Goal: Find contact information: Find contact information

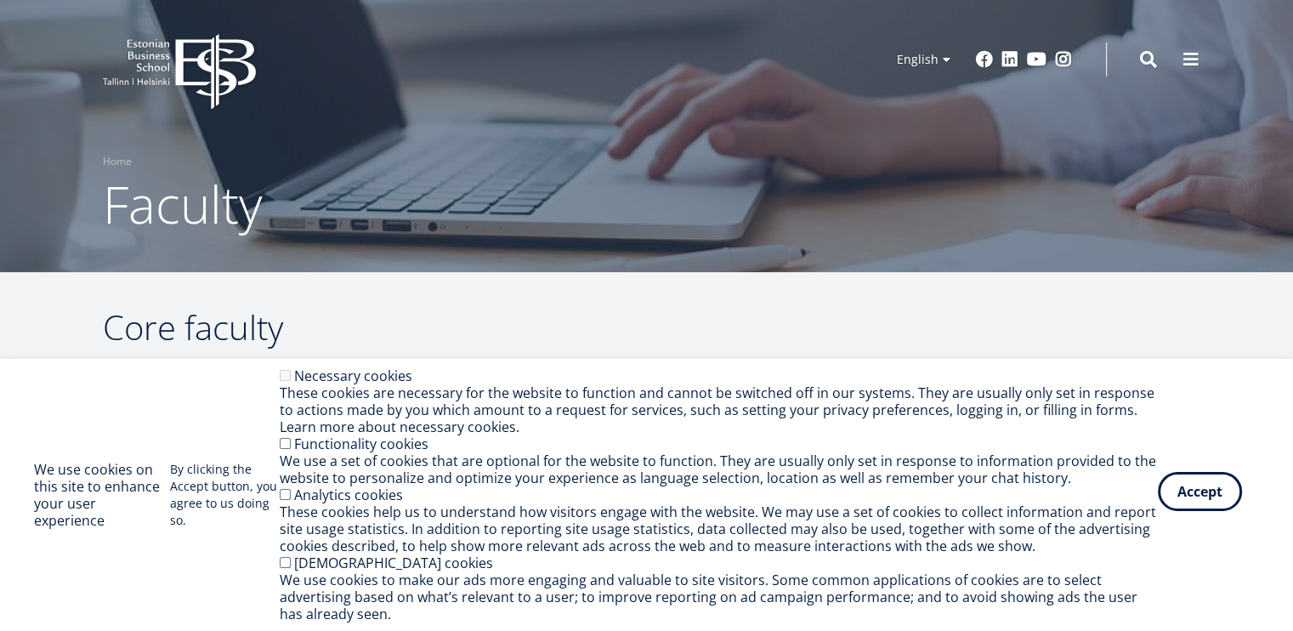
click at [1192, 502] on button "Accept" at bounding box center [1200, 491] width 84 height 39
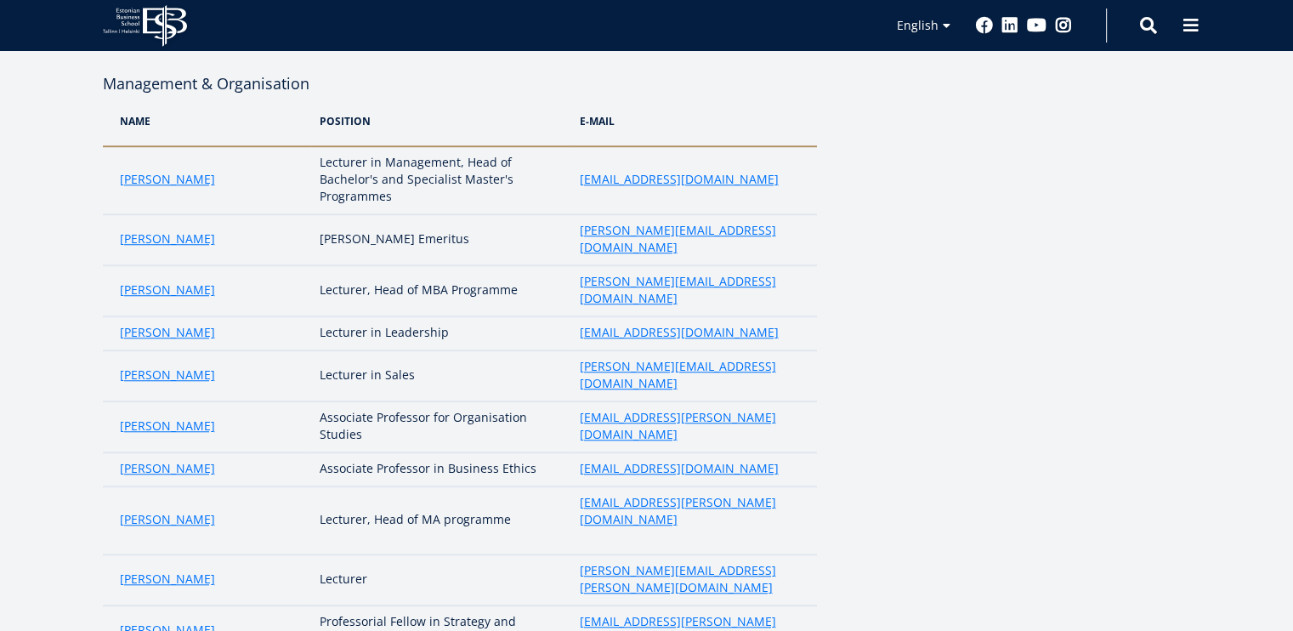
scroll to position [1360, 0]
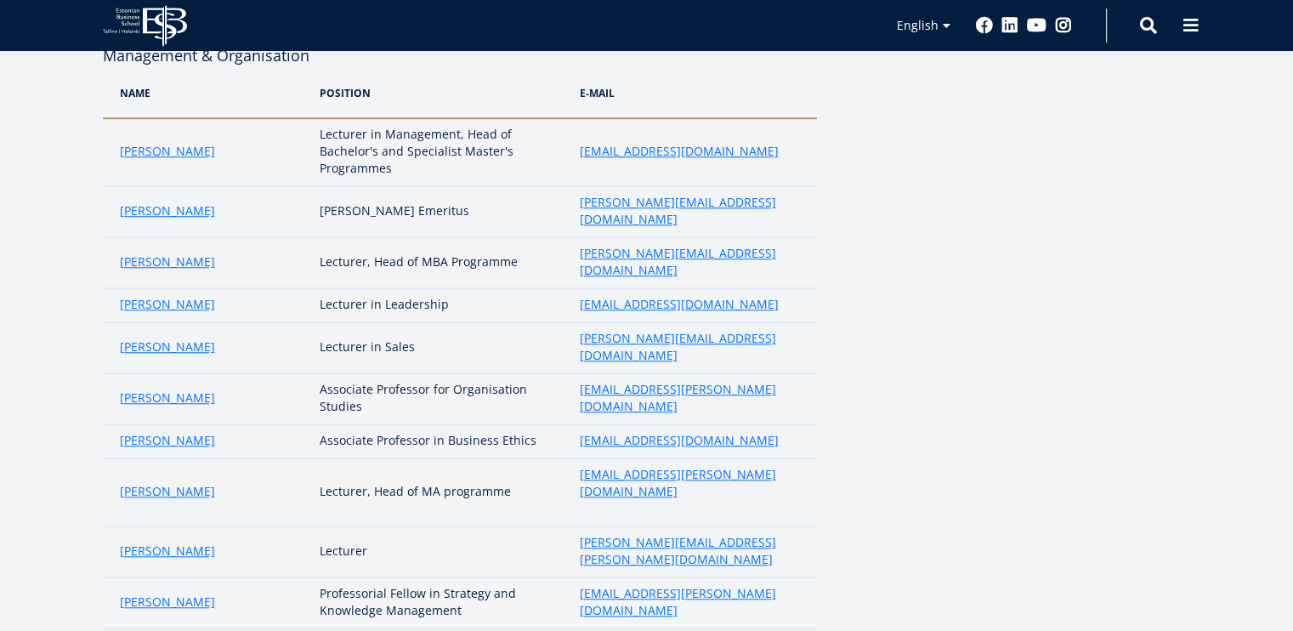
drag, startPoint x: 214, startPoint y: 371, endPoint x: 50, endPoint y: 316, distance: 173.1
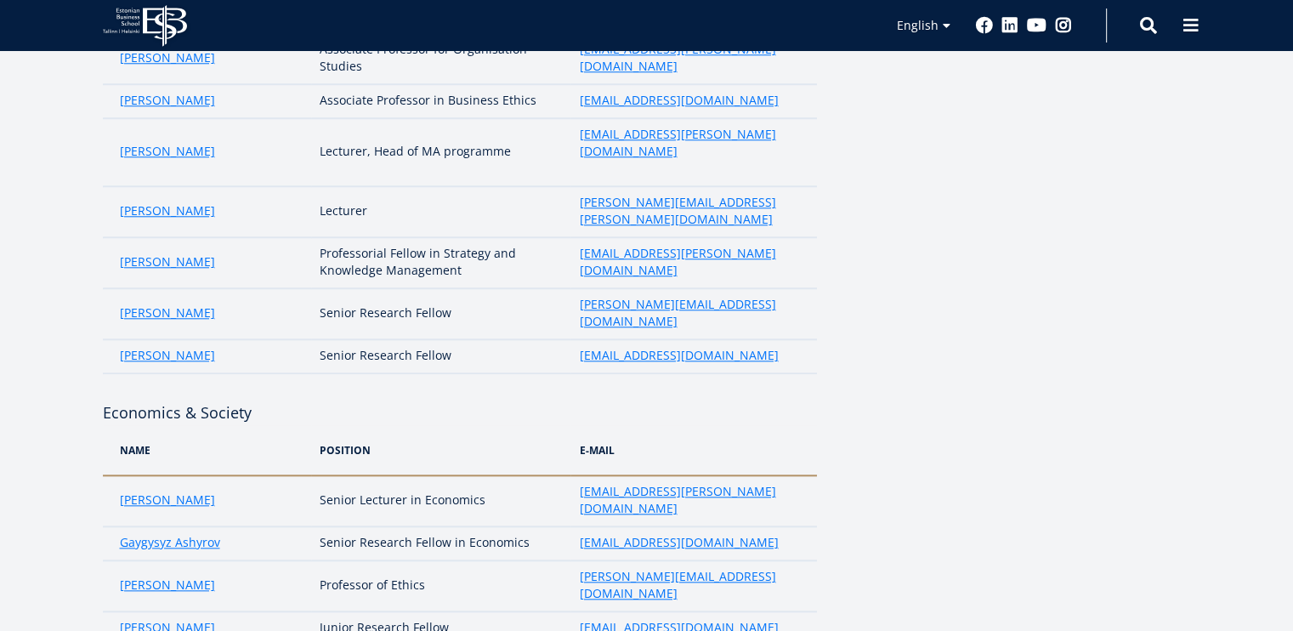
drag, startPoint x: 229, startPoint y: 309, endPoint x: 92, endPoint y: 315, distance: 137.0
click at [92, 315] on div "Core faculty Green & CSR Name position e-mail [PERSON_NAME] Senior Research Fel…" at bounding box center [647, 484] width 1224 height 3757
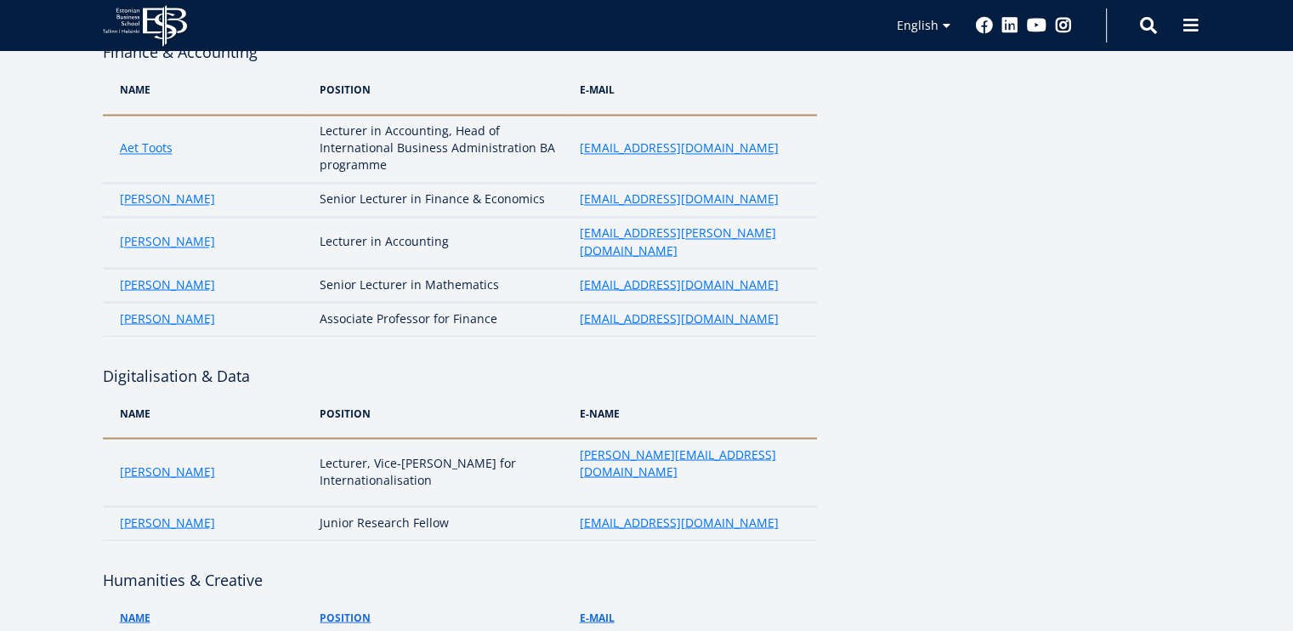
scroll to position [2975, 0]
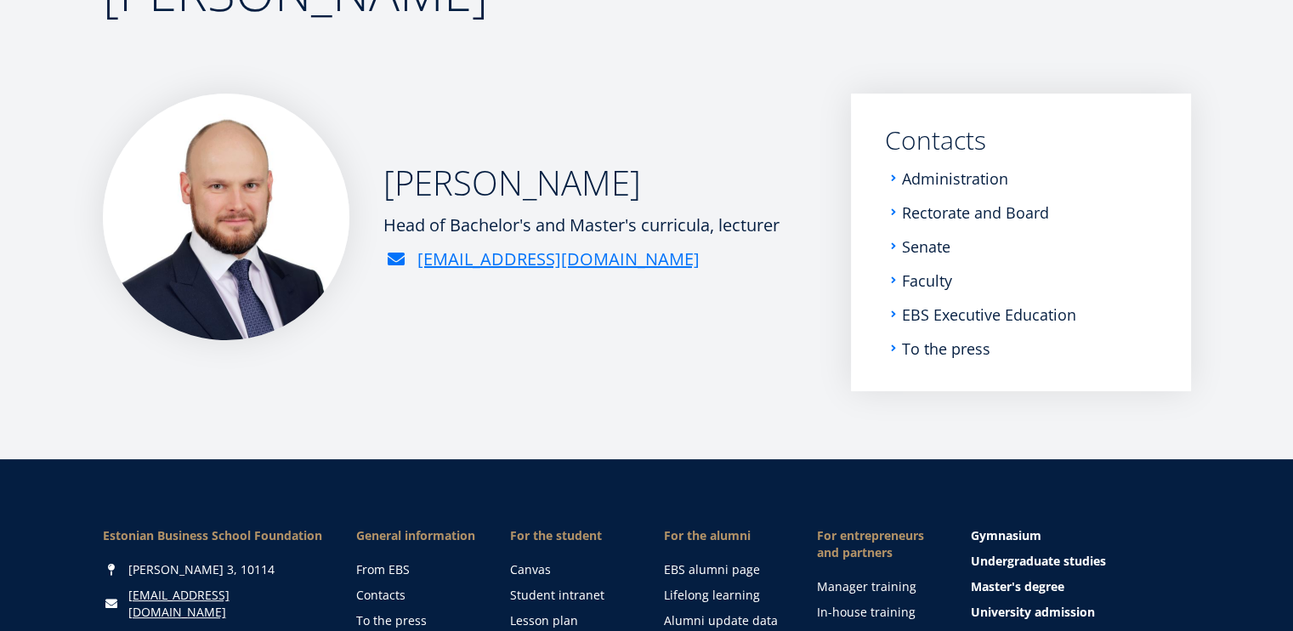
click at [728, 135] on div "Anto Liivat Head of Bachelor's and Master's curricula, lecturer anto.liivat@ebs…" at bounding box center [460, 216] width 714 height 246
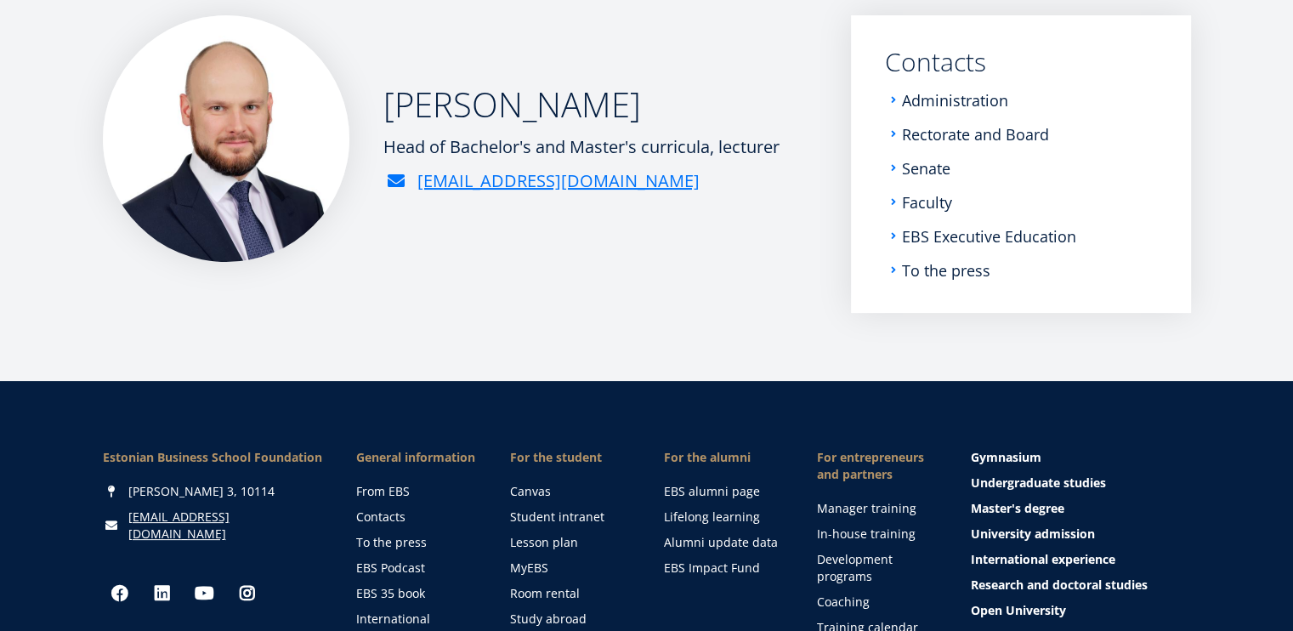
scroll to position [289, 0]
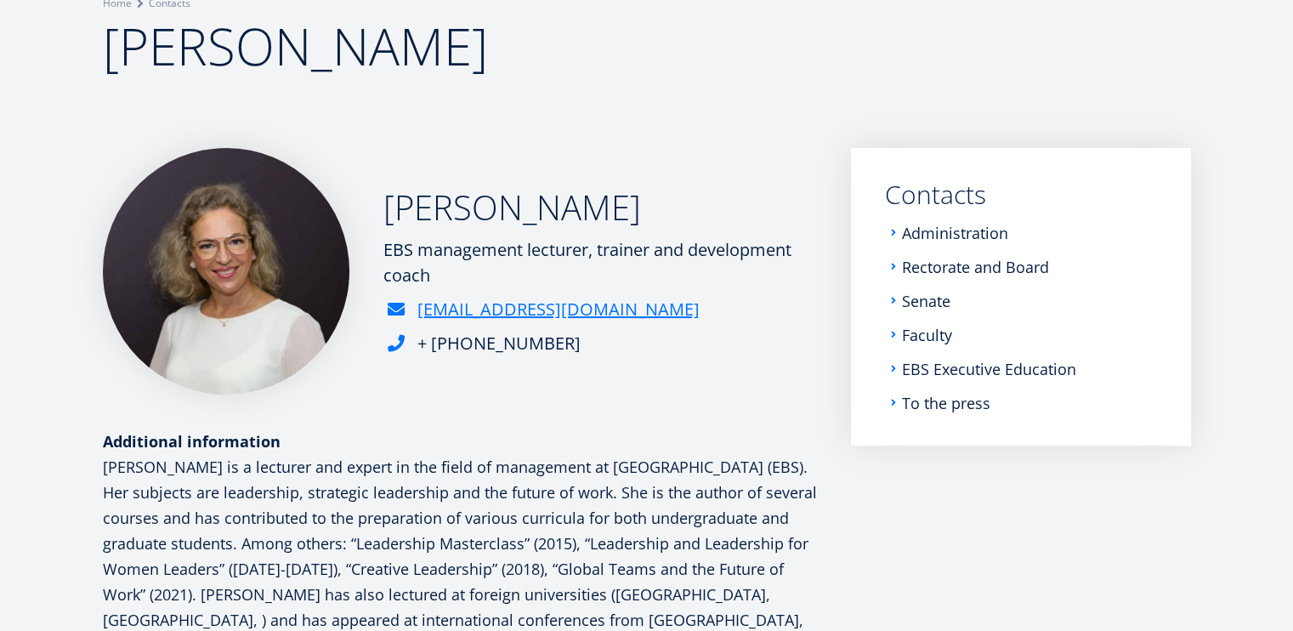
scroll to position [119, 0]
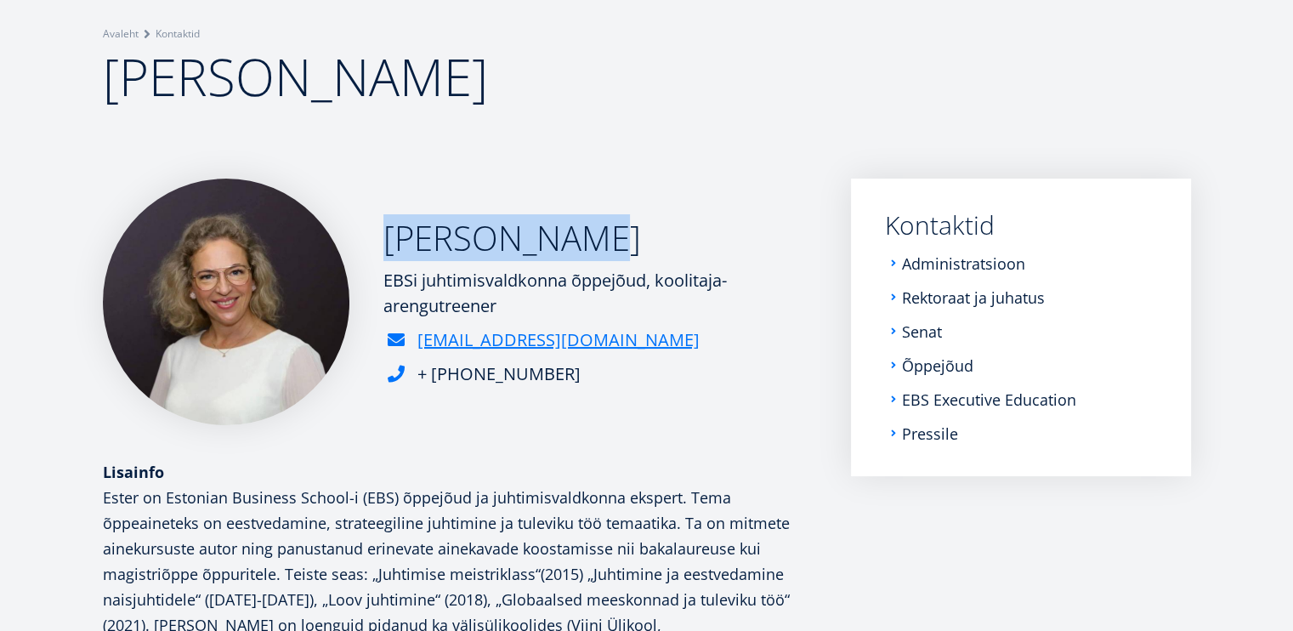
drag, startPoint x: 377, startPoint y: 239, endPoint x: 591, endPoint y: 241, distance: 214.2
click at [591, 241] on div "Ester Eomois EBSi juhtimisvaldkonna õppejõud, koolitaja-arengutreener ester.eom…" at bounding box center [460, 301] width 714 height 246
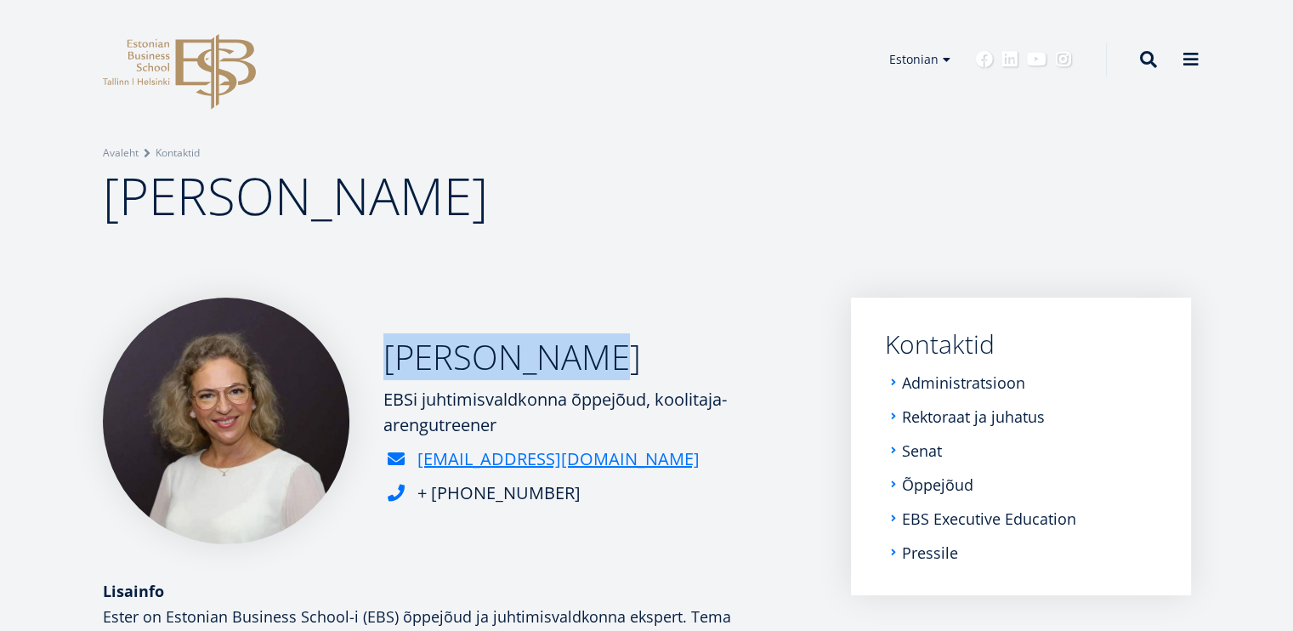
scroll to position [0, 0]
click at [932, 76] on link "English" at bounding box center [916, 84] width 85 height 25
